Goal: Find specific page/section: Find specific page/section

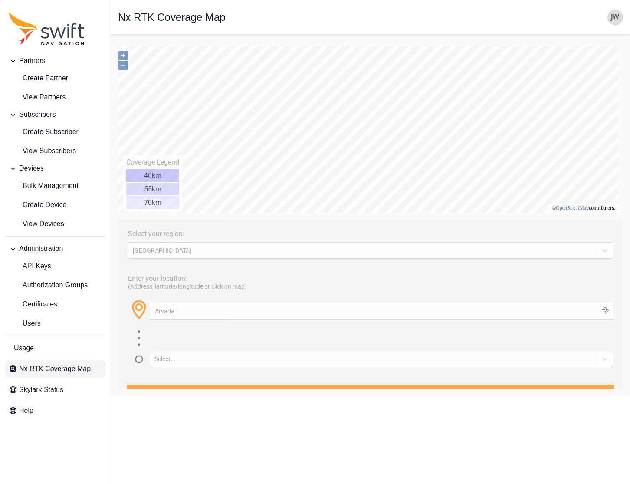
click at [35, 61] on span "Partners" at bounding box center [32, 61] width 26 height 10
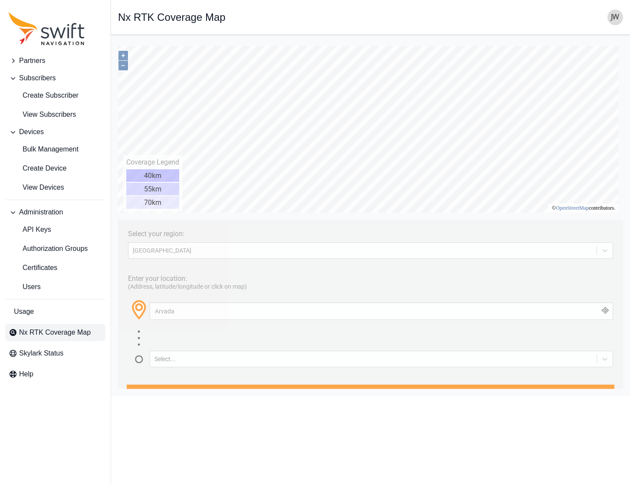
click at [66, 334] on span "Nx RTK Coverage Map" at bounding box center [55, 332] width 72 height 10
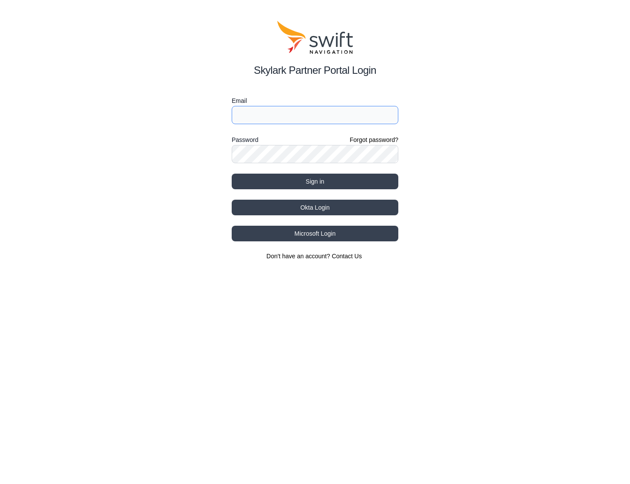
type input "[EMAIL_ADDRESS][DOMAIN_NAME]"
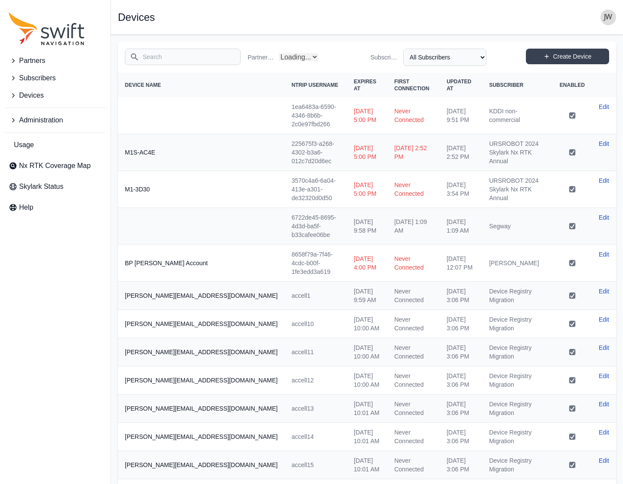
select select "Partner Name"
click at [70, 170] on span "Nx RTK Coverage Map" at bounding box center [55, 165] width 72 height 10
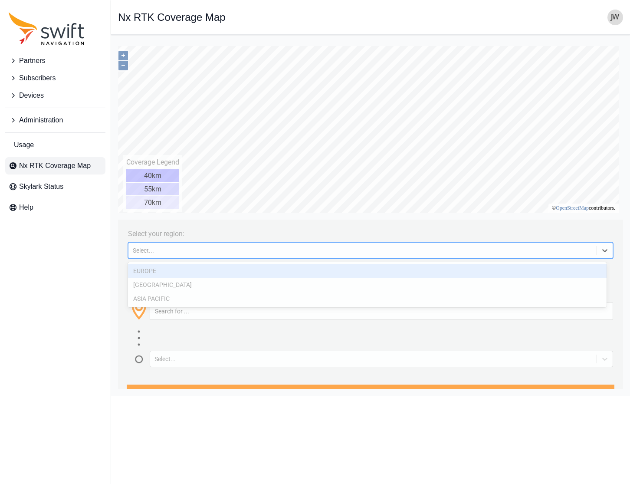
click at [597, 250] on div at bounding box center [605, 250] width 16 height 16
click at [479, 273] on div "EUROPE" at bounding box center [367, 271] width 478 height 14
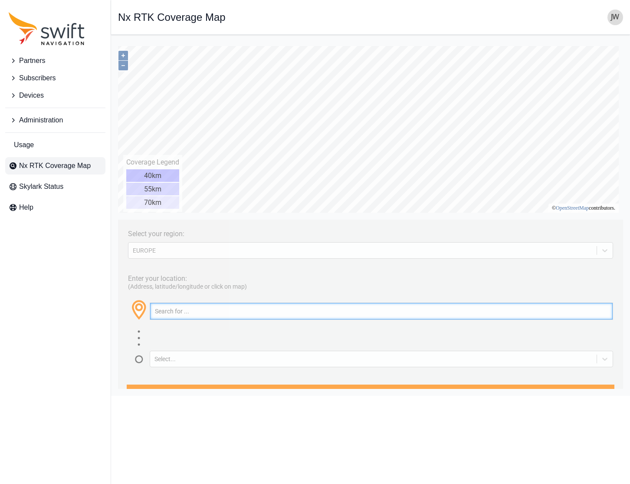
click at [171, 309] on input "text" at bounding box center [381, 311] width 462 height 16
type input "[GEOGRAPHIC_DATA]"
